Goal: Information Seeking & Learning: Learn about a topic

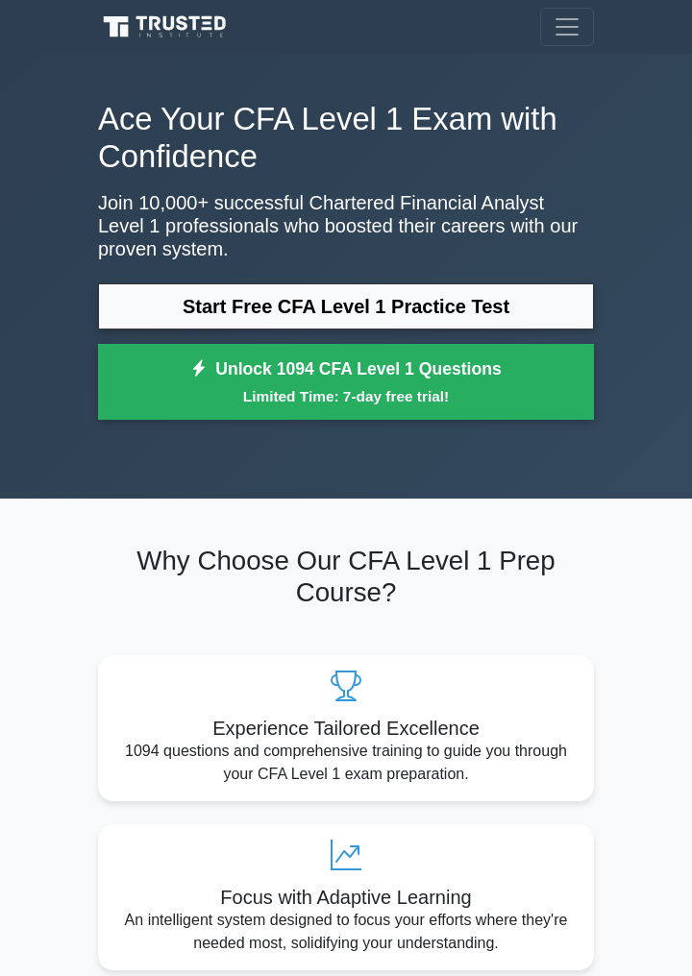
click at [513, 308] on link "Start Free CFA Level 1 Practice Test" at bounding box center [346, 306] width 496 height 46
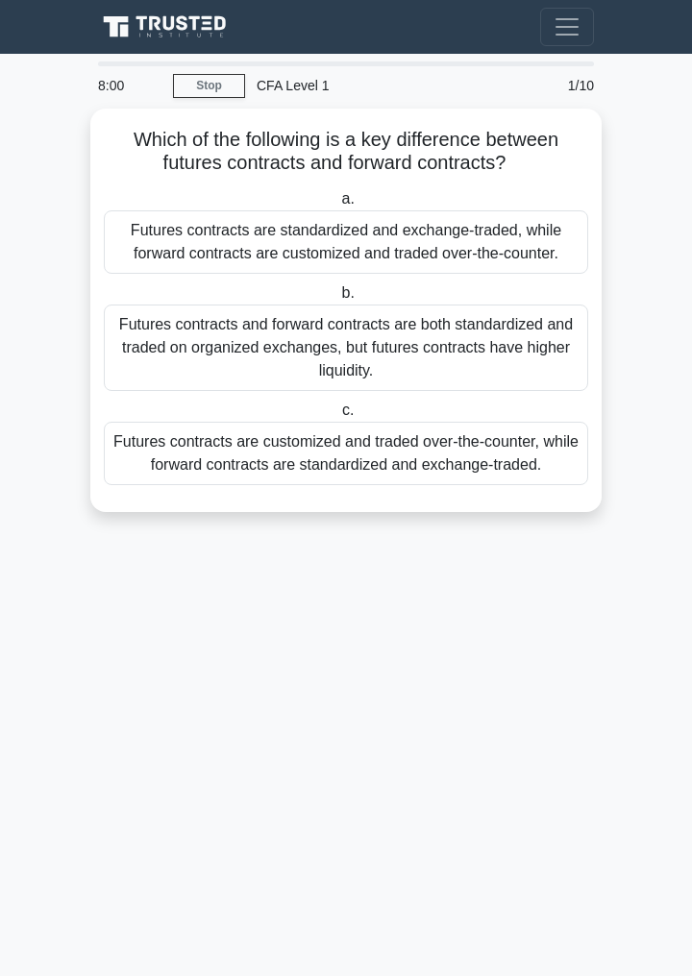
click at [432, 233] on div "Futures contracts are standardized and exchange-traded, while forward contracts…" at bounding box center [346, 241] width 484 height 63
click at [337, 206] on input "a. Futures contracts are standardized and exchange-traded, while forward contra…" at bounding box center [337, 199] width 0 height 12
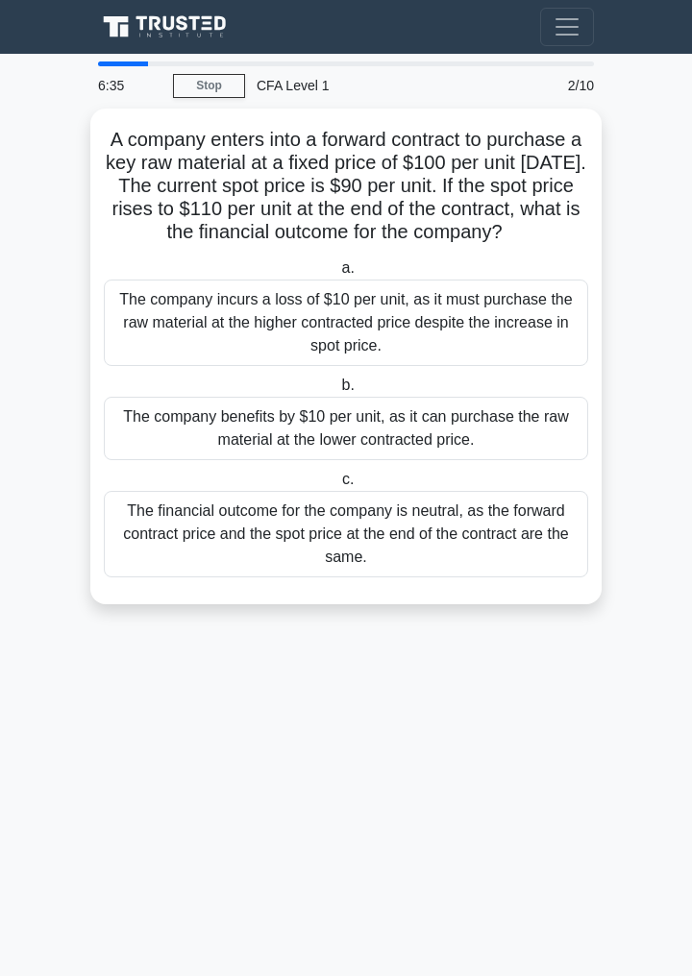
click at [391, 407] on div "The company benefits by $10 per unit, as it can purchase the raw material at th…" at bounding box center [346, 428] width 484 height 63
click at [337, 392] on input "b. The company benefits by $10 per unit, as it can purchase the raw material at…" at bounding box center [337, 386] width 0 height 12
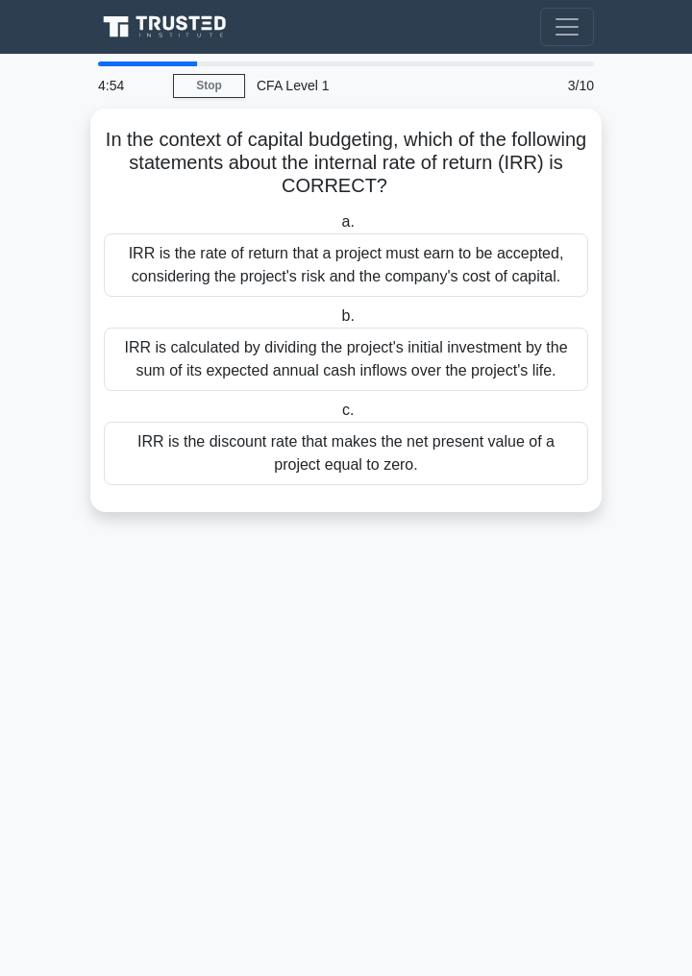
click at [507, 455] on div "IRR is the discount rate that makes the net present value of a project equal to…" at bounding box center [346, 453] width 484 height 63
click at [338, 417] on input "c. IRR is the discount rate that makes the net present value of a project equal…" at bounding box center [338, 411] width 0 height 12
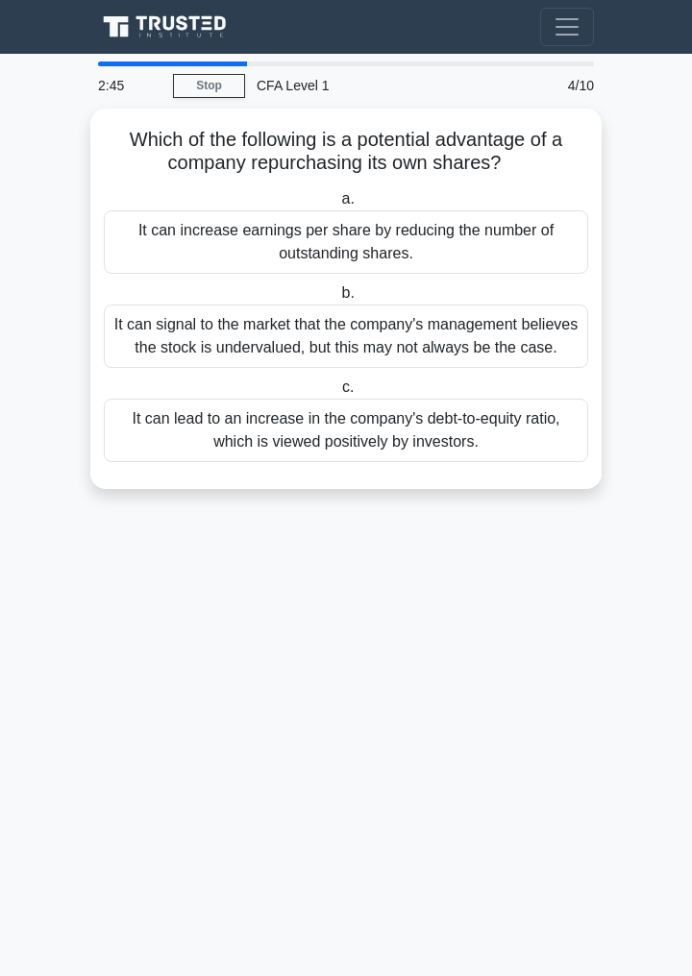
click at [462, 229] on div "It can increase earnings per share by reducing the number of outstanding shares." at bounding box center [346, 241] width 484 height 63
click at [337, 206] on input "a. It can increase earnings per share by reducing the number of outstanding sha…" at bounding box center [337, 199] width 0 height 12
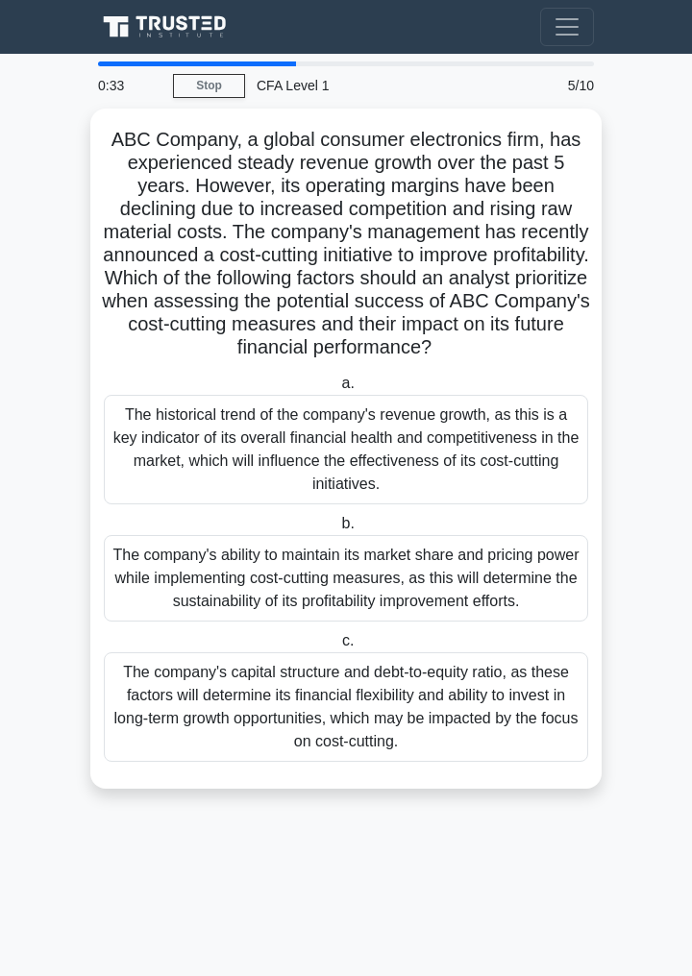
click at [531, 554] on div "The company's ability to maintain its market share and pricing power while impl…" at bounding box center [346, 578] width 484 height 86
click at [337, 530] on input "b. The company's ability to maintain its market share and pricing power while i…" at bounding box center [337, 524] width 0 height 12
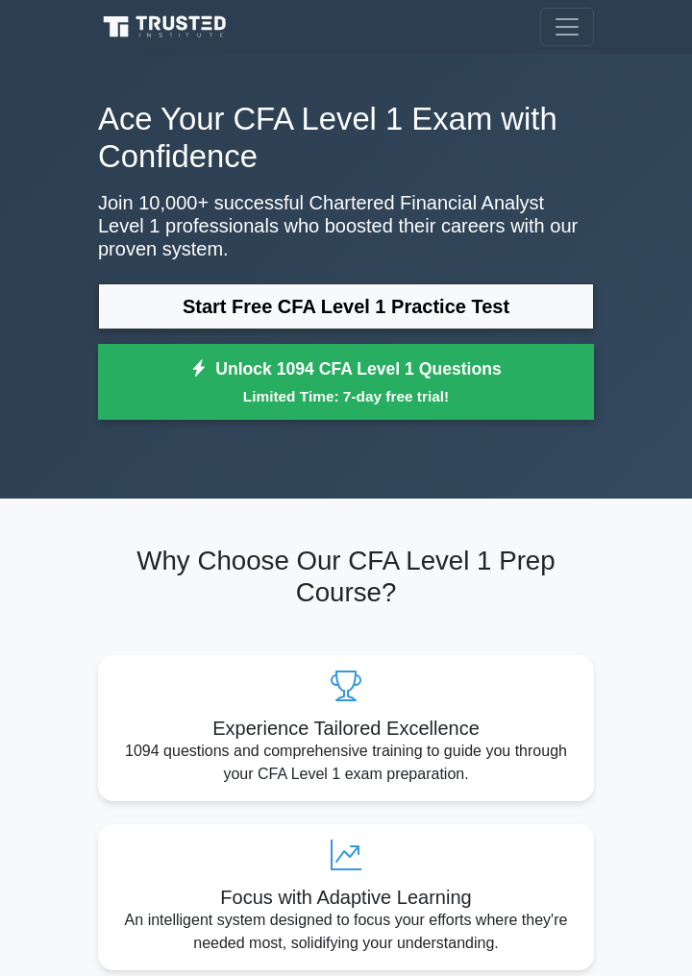
click at [471, 300] on link "Start Free CFA Level 1 Practice Test" at bounding box center [346, 306] width 496 height 46
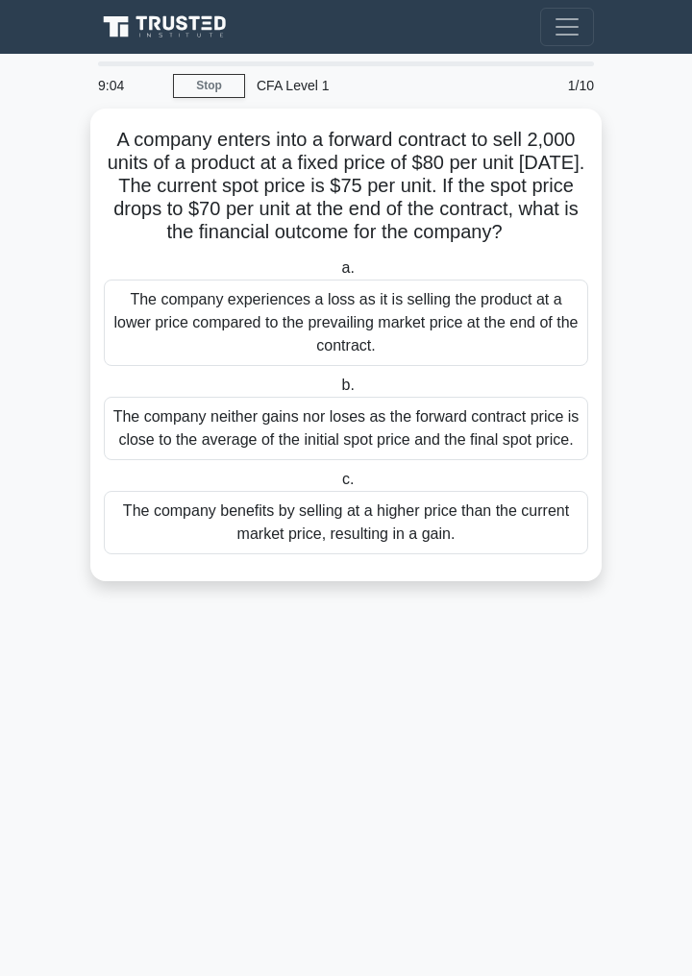
click at [455, 300] on div "The company experiences a loss as it is selling the product at a lower price co…" at bounding box center [346, 323] width 484 height 86
click at [337, 275] on input "a. The company experiences a loss as it is selling the product at a lower price…" at bounding box center [337, 268] width 0 height 12
